Goal: Information Seeking & Learning: Find contact information

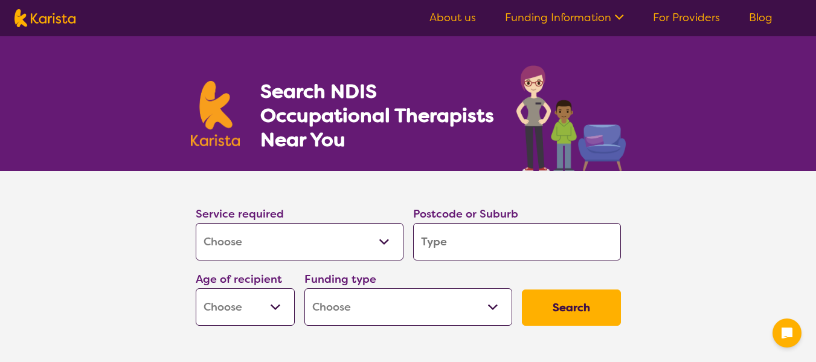
select select "[MEDICAL_DATA]"
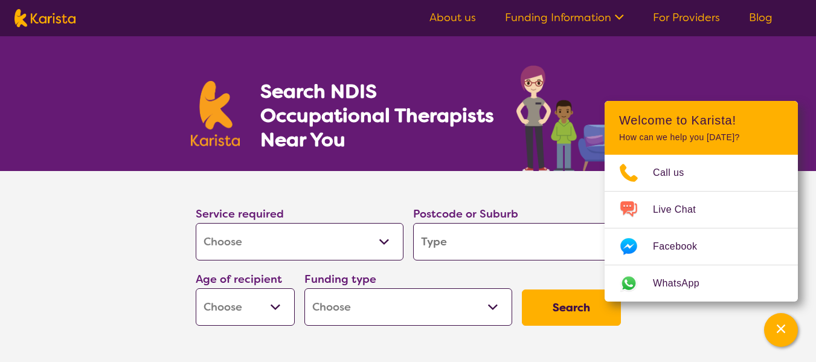
click at [477, 251] on input "search" at bounding box center [517, 241] width 208 height 37
type input "v"
type input "b"
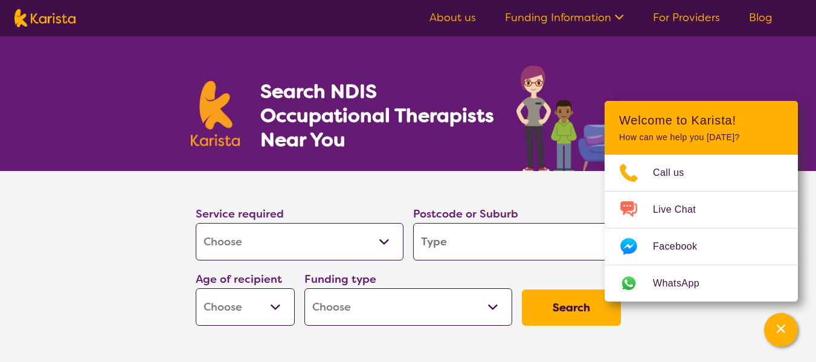
type input "m"
type input "me"
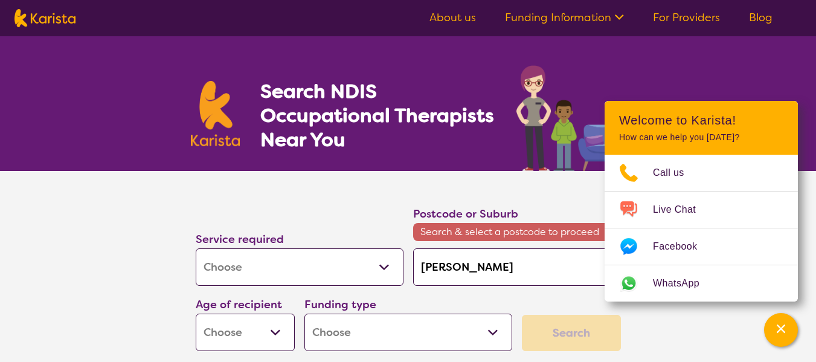
type input "[PERSON_NAME];"
type input "[PERSON_NAME];b"
type input "[PERSON_NAME];"
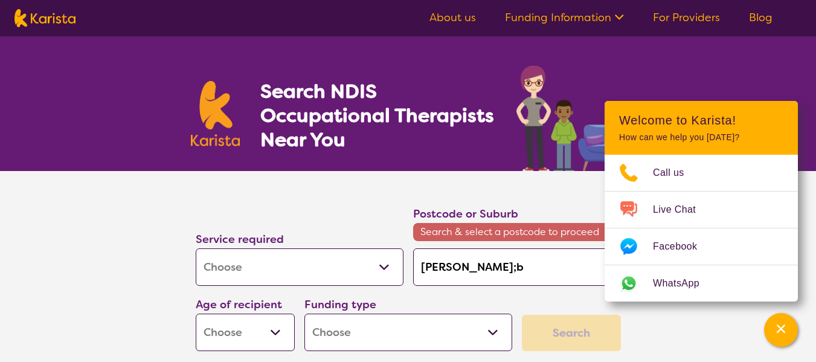
type input "[PERSON_NAME];"
type input "[PERSON_NAME]"
type input "me"
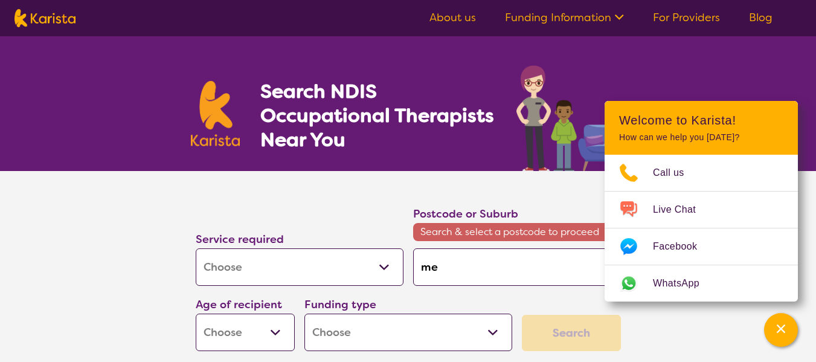
type input "m"
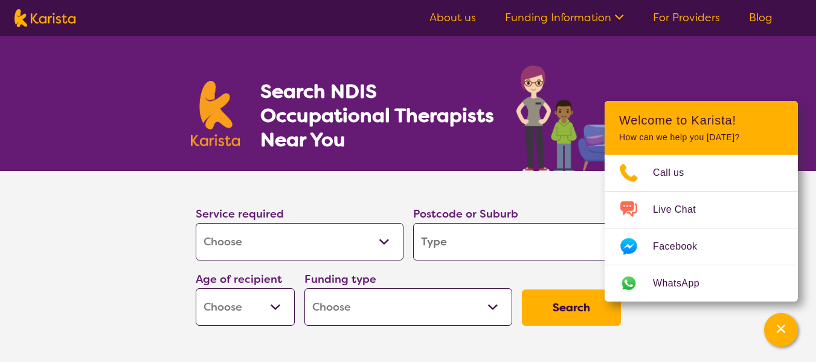
click at [549, 296] on button "Search" at bounding box center [571, 307] width 99 height 36
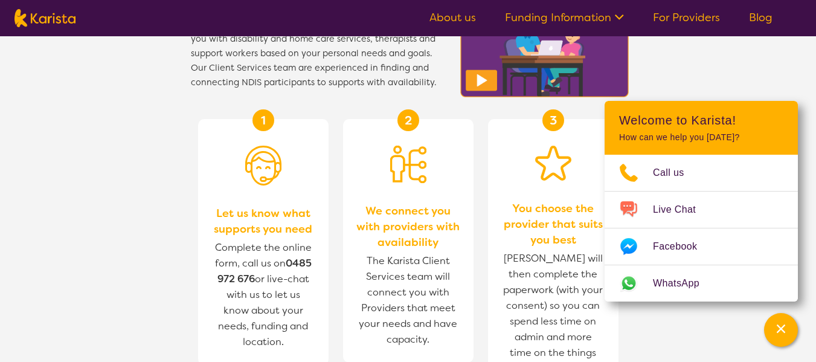
scroll to position [1232, 0]
